Goal: Book appointment/travel/reservation

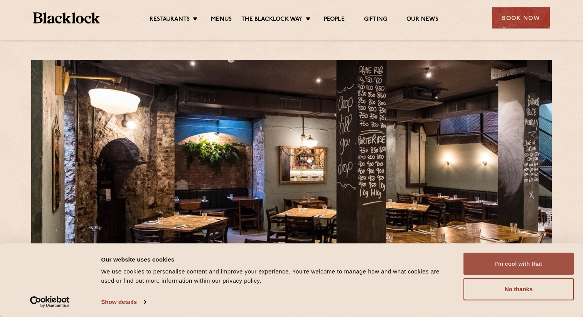
click at [480, 261] on button "I'm cool with that" at bounding box center [518, 264] width 110 height 22
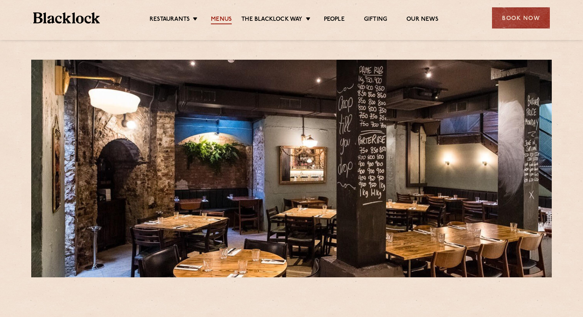
click at [223, 18] on link "Menus" at bounding box center [221, 20] width 21 height 8
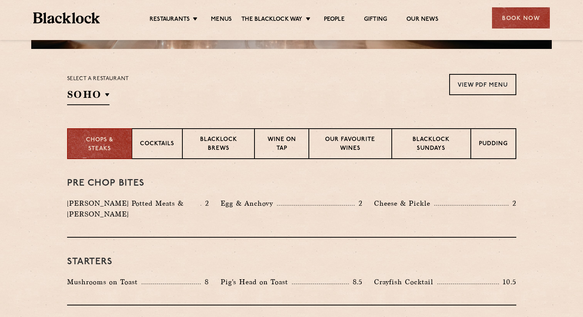
scroll to position [237, 0]
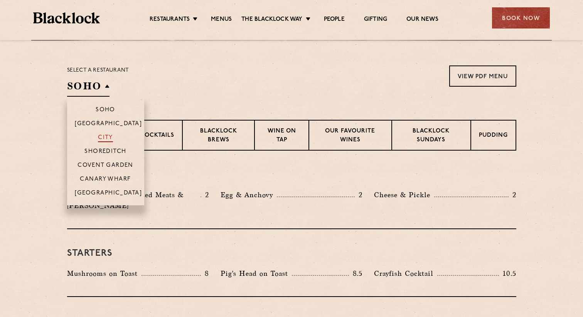
click at [107, 137] on p "City" at bounding box center [105, 139] width 15 height 8
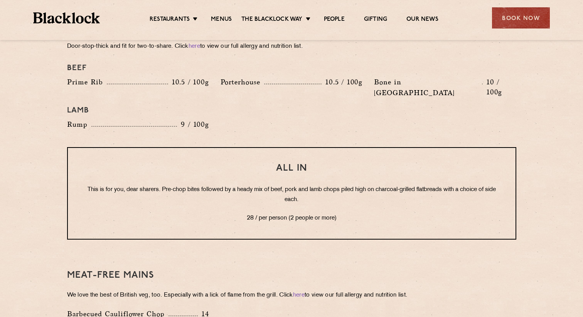
scroll to position [909, 0]
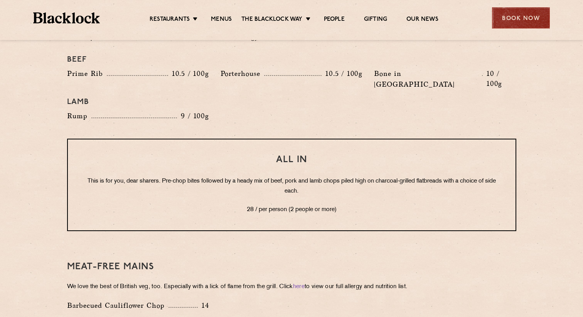
click at [537, 17] on div "Book Now" at bounding box center [521, 17] width 58 height 21
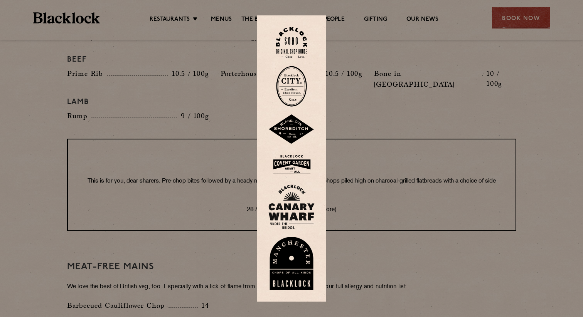
click at [295, 81] on img at bounding box center [291, 86] width 31 height 41
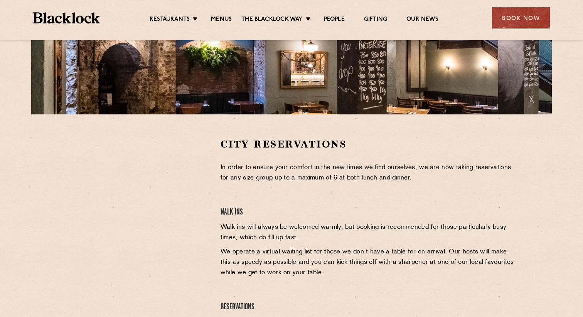
scroll to position [165, 0]
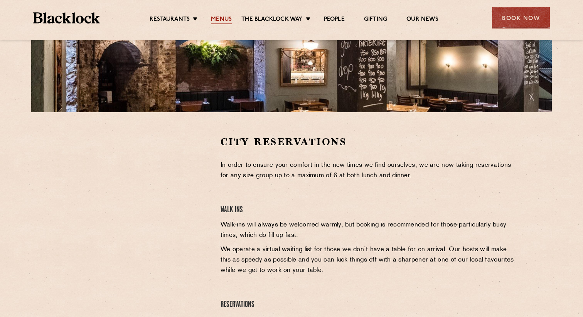
click at [224, 20] on link "Menus" at bounding box center [221, 20] width 21 height 8
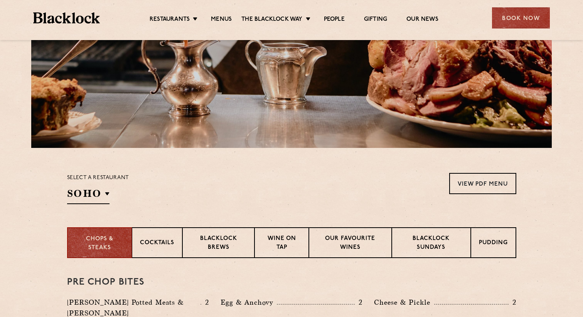
scroll to position [131, 0]
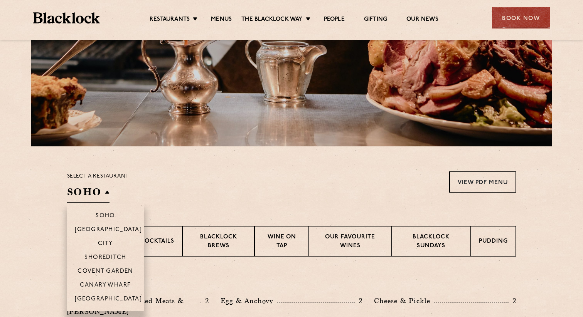
click at [108, 192] on h2 "SOHO" at bounding box center [88, 193] width 42 height 17
click at [112, 256] on p "Shoreditch" at bounding box center [105, 258] width 42 height 8
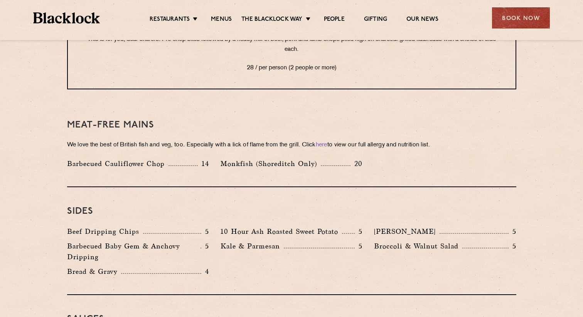
scroll to position [1057, 0]
